Goal: Information Seeking & Learning: Check status

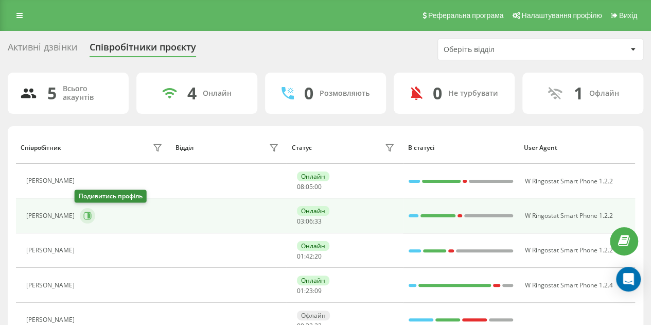
click at [84, 212] on icon at bounding box center [87, 216] width 8 height 8
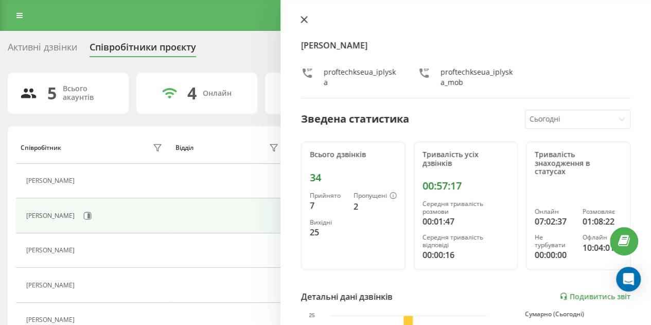
click at [304, 17] on icon at bounding box center [304, 19] width 7 height 7
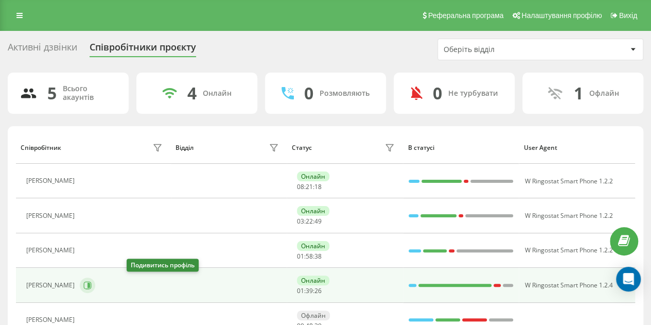
click at [90, 283] on icon at bounding box center [89, 285] width 3 height 5
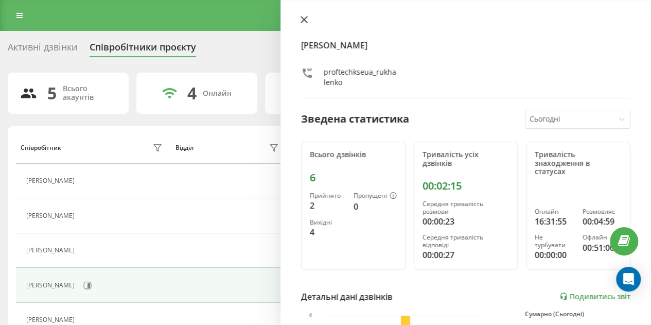
click at [307, 22] on icon at bounding box center [304, 19] width 7 height 7
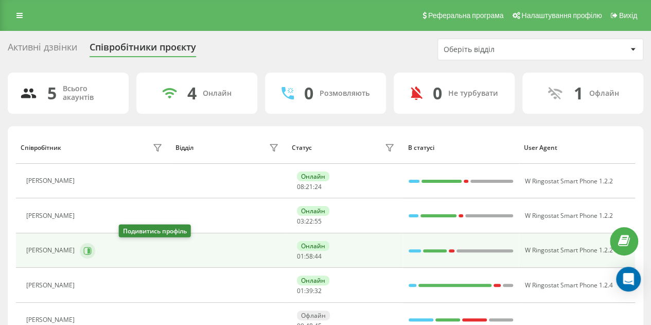
click at [90, 249] on icon at bounding box center [89, 250] width 3 height 5
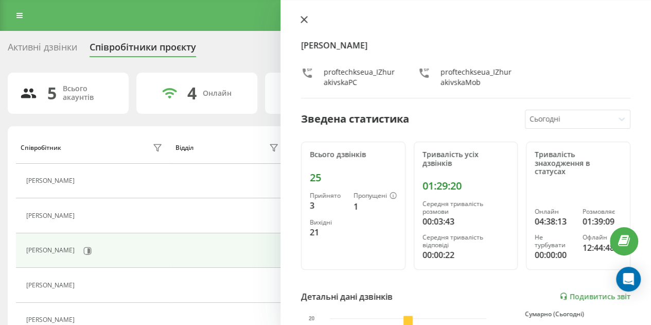
click at [303, 21] on icon at bounding box center [304, 19] width 6 height 6
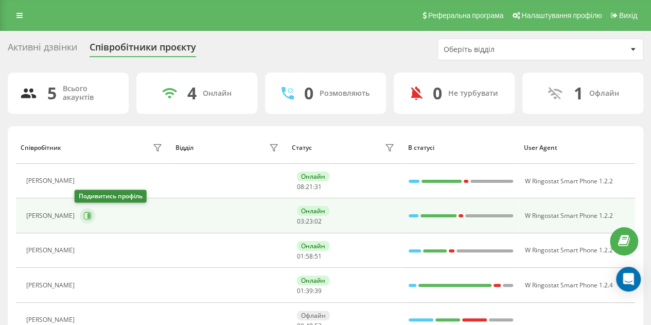
click at [83, 214] on icon at bounding box center [87, 216] width 8 height 8
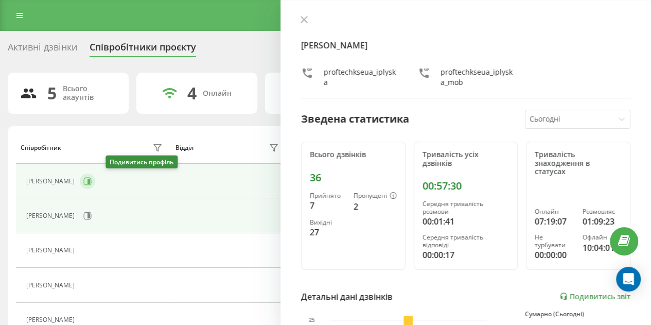
click at [92, 183] on icon at bounding box center [87, 181] width 8 height 8
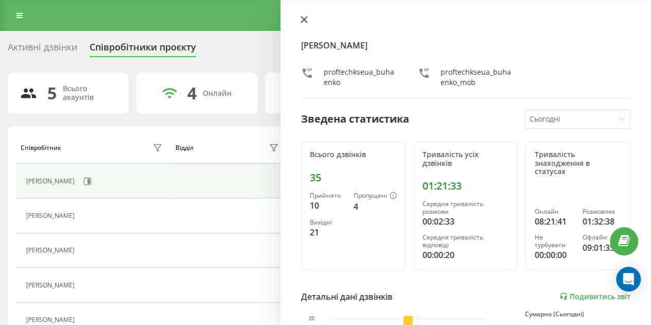
click at [306, 17] on icon at bounding box center [304, 19] width 6 height 6
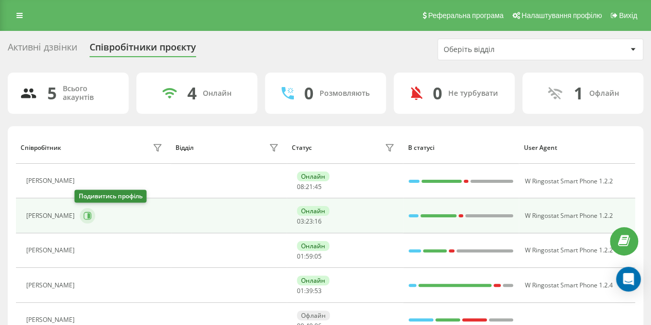
click at [83, 216] on icon at bounding box center [87, 216] width 8 height 8
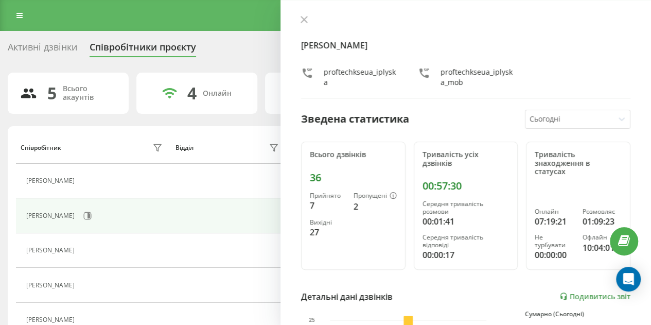
click at [297, 21] on div "Іванна Плиска proftechkseua_iplyska proftechkseua_iplyska_mob Зведена статистик…" at bounding box center [466, 162] width 371 height 325
click at [308, 21] on button at bounding box center [304, 20] width 13 height 10
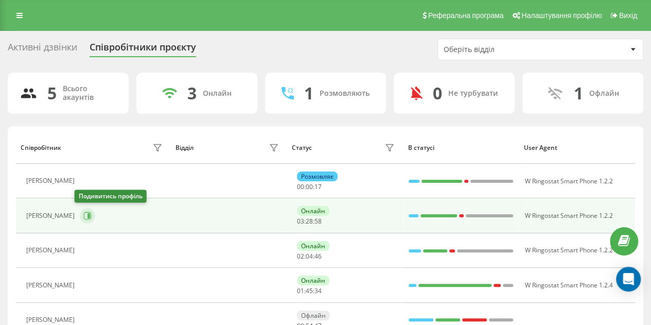
click at [83, 215] on icon at bounding box center [87, 216] width 8 height 8
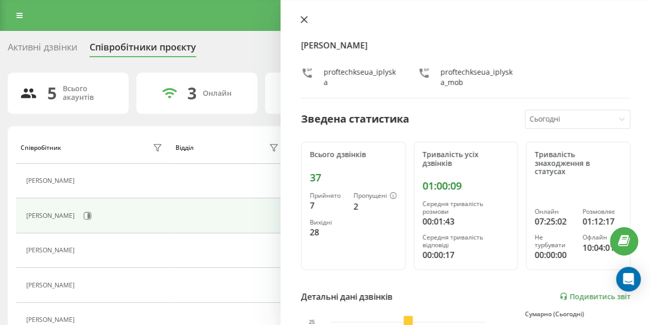
click at [303, 17] on icon at bounding box center [304, 19] width 7 height 7
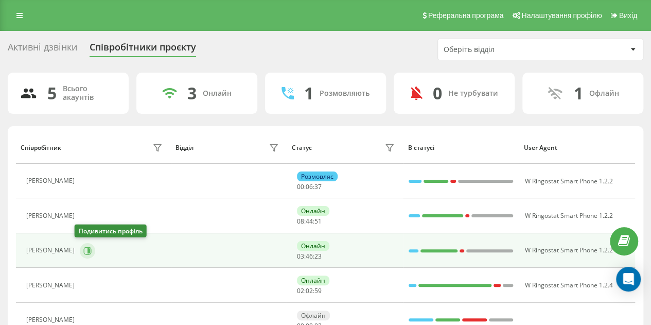
click at [85, 251] on icon at bounding box center [88, 251] width 8 height 8
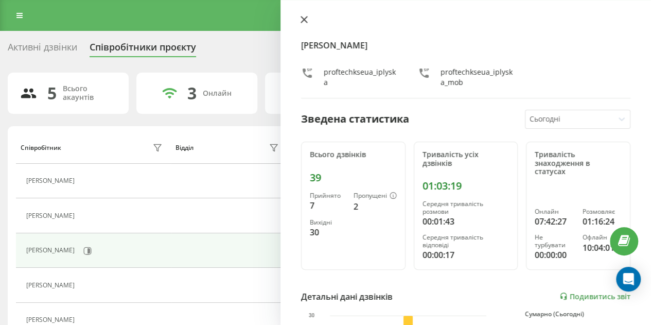
click at [304, 21] on icon at bounding box center [304, 19] width 7 height 7
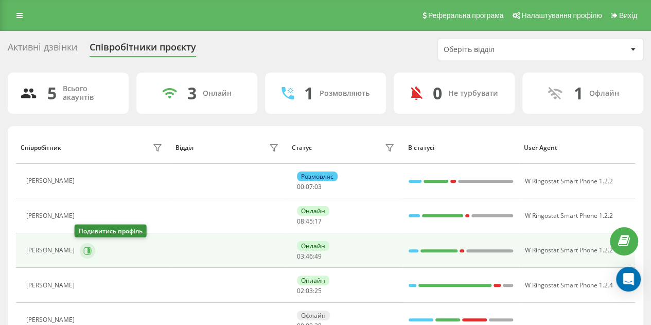
click at [83, 250] on icon at bounding box center [87, 251] width 8 height 8
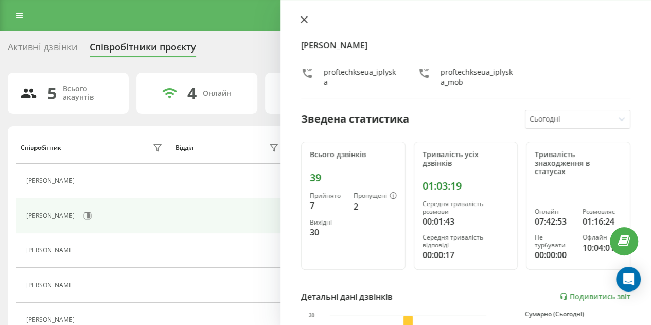
click at [306, 19] on icon at bounding box center [304, 19] width 6 height 6
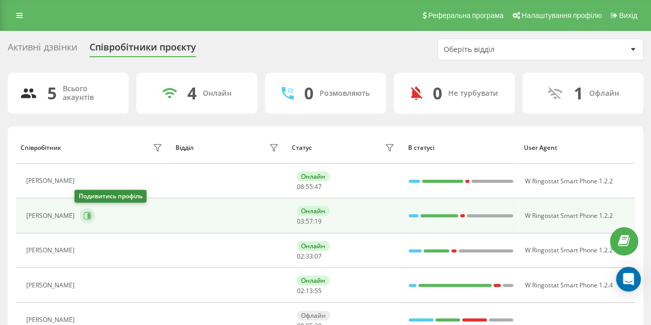
click at [85, 213] on icon at bounding box center [88, 216] width 8 height 8
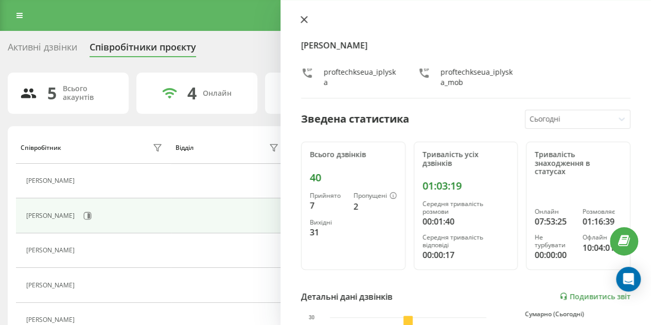
click at [304, 18] on icon at bounding box center [304, 19] width 7 height 7
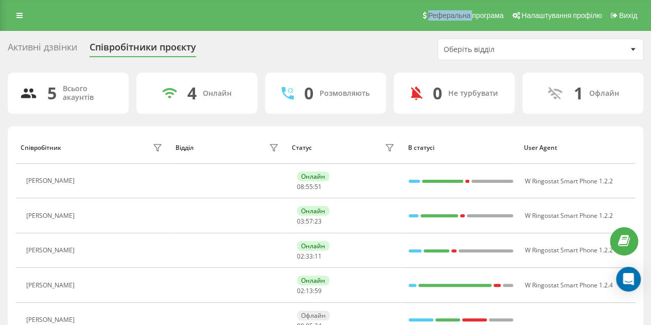
click at [304, 18] on div "Реферальна програма Налаштування профілю Вихід" at bounding box center [325, 15] width 651 height 31
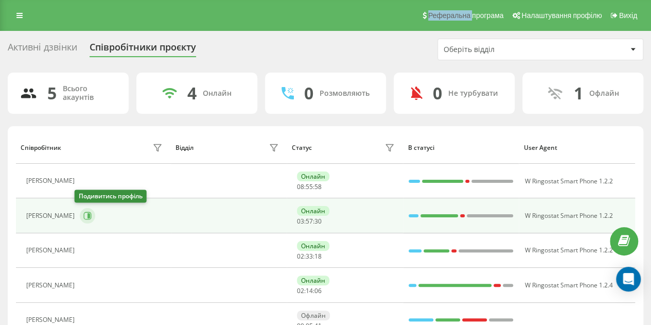
click at [83, 214] on icon at bounding box center [87, 216] width 8 height 8
